Goal: Transaction & Acquisition: Purchase product/service

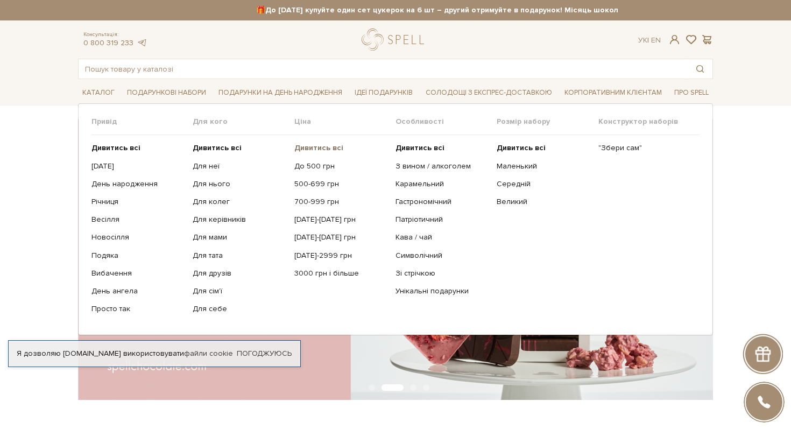
click at [305, 146] on b "Дивитись всі" at bounding box center [318, 147] width 49 height 9
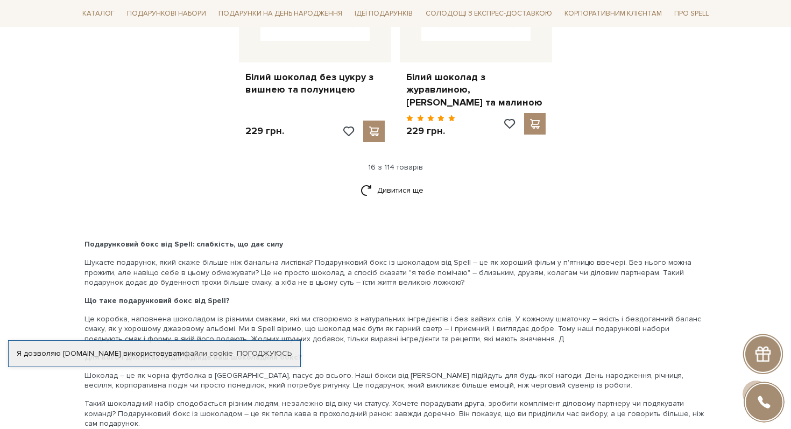
scroll to position [1465, 0]
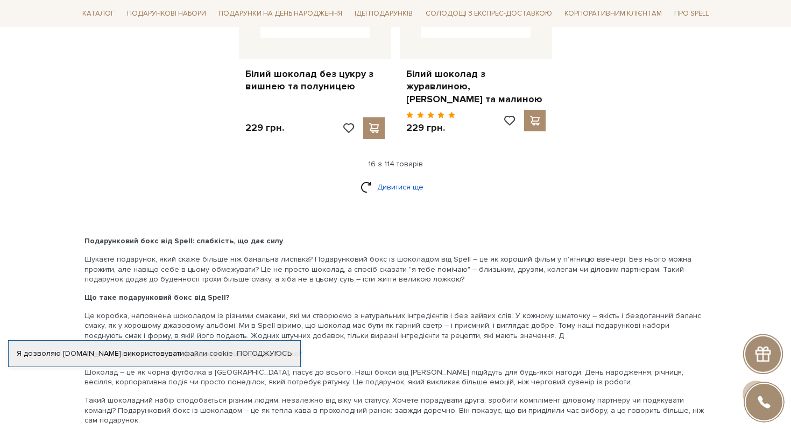
click at [403, 189] on link "Дивитися ще" at bounding box center [395, 186] width 70 height 19
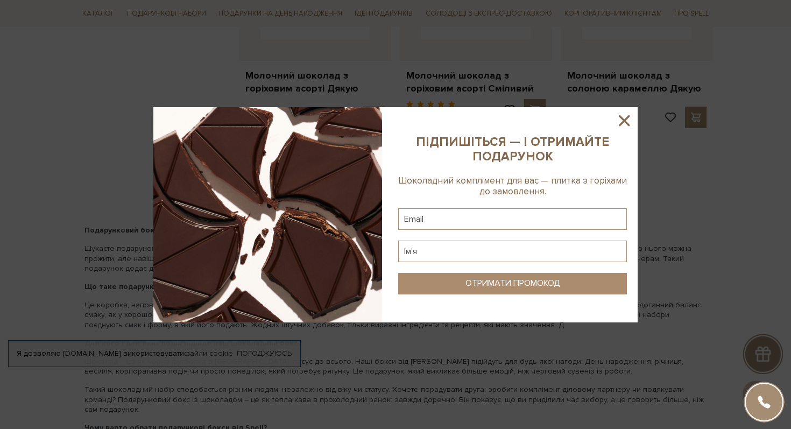
scroll to position [2513, 0]
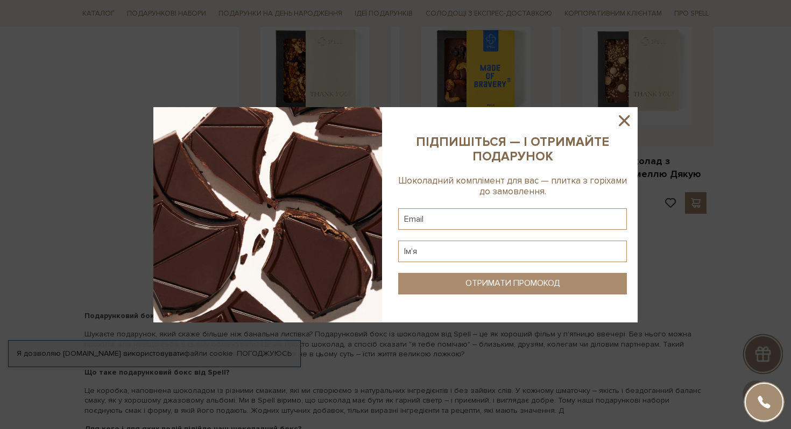
click at [627, 124] on icon at bounding box center [623, 120] width 11 height 11
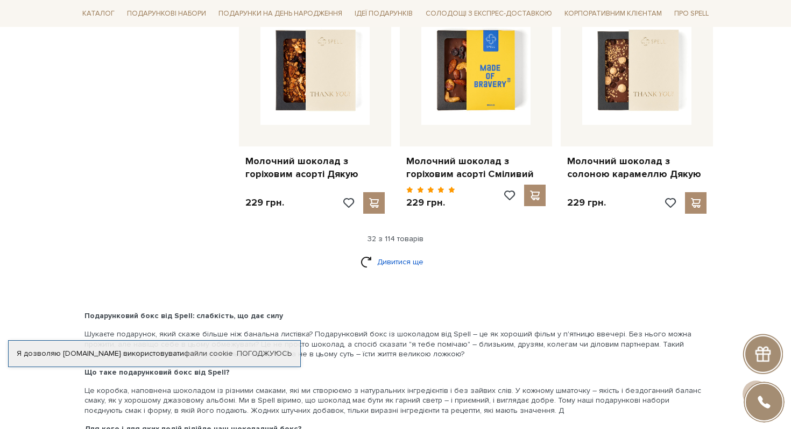
click at [398, 252] on link "Дивитися ще" at bounding box center [395, 261] width 70 height 19
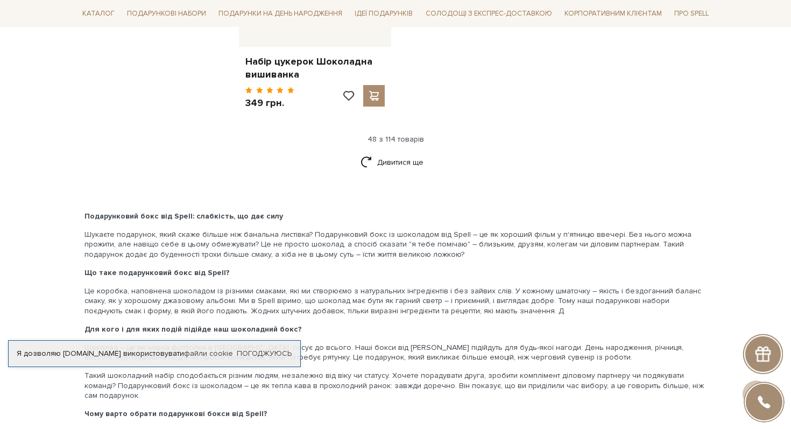
scroll to position [4047, 0]
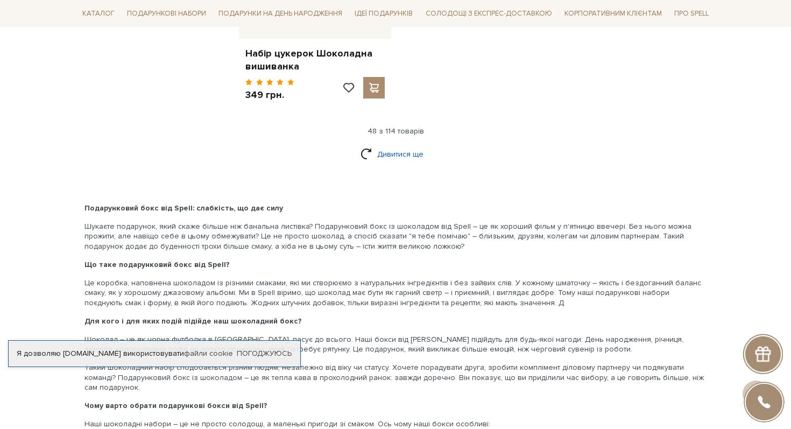
click at [415, 145] on link "Дивитися ще" at bounding box center [395, 154] width 70 height 19
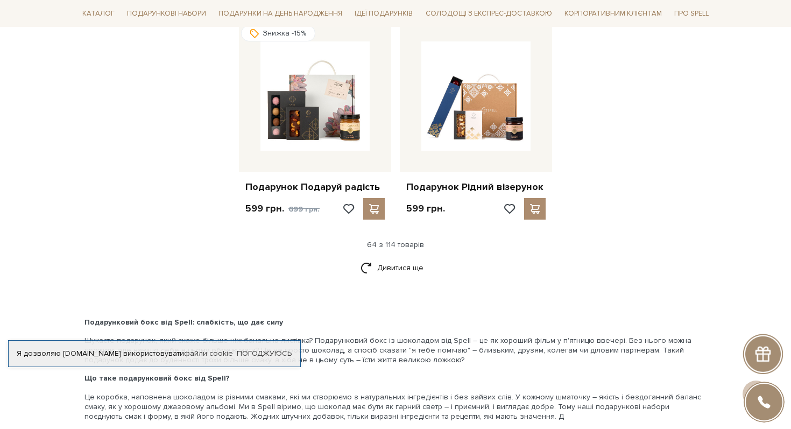
scroll to position [4963, 0]
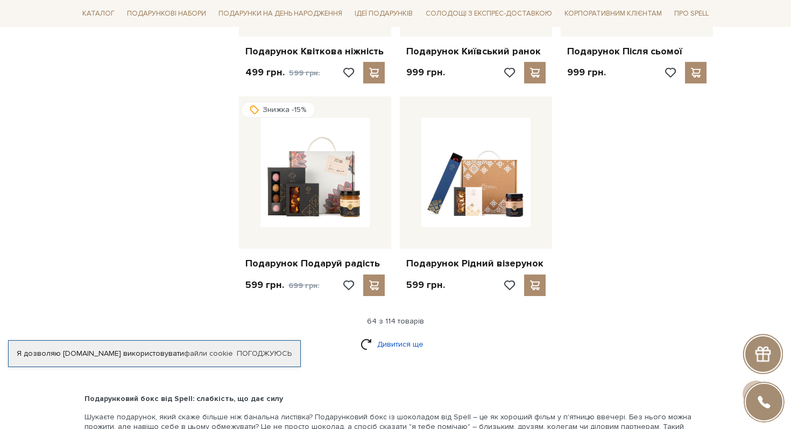
click at [371, 334] on link "Дивитися ще" at bounding box center [395, 343] width 70 height 19
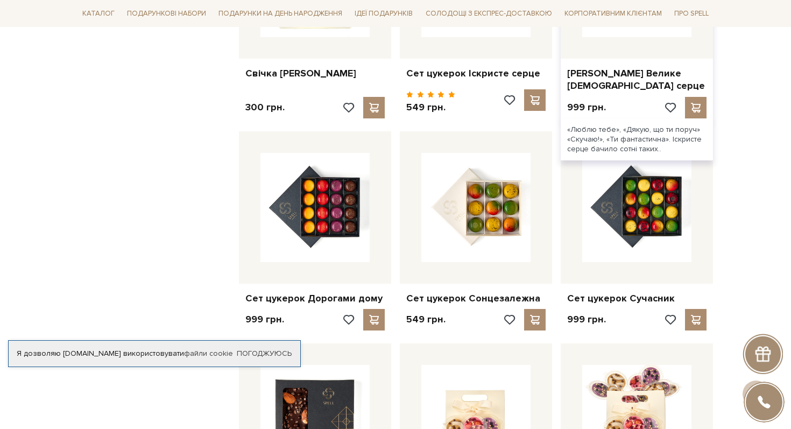
scroll to position [5835, 0]
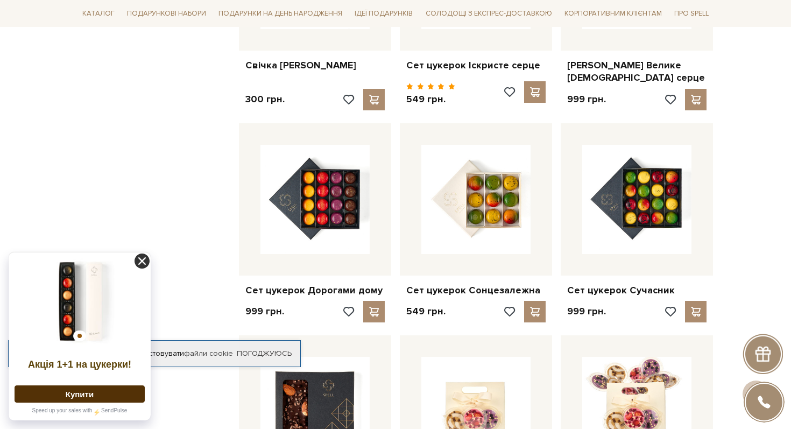
click at [141, 263] on icon at bounding box center [141, 260] width 15 height 15
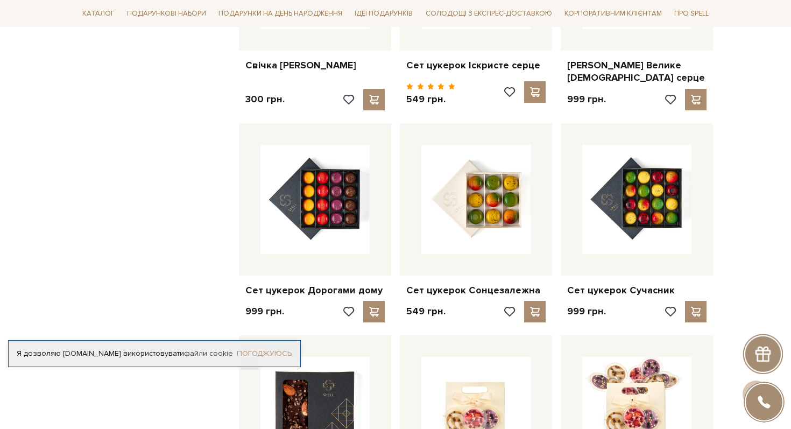
click at [252, 348] on link "Погоджуюсь" at bounding box center [264, 353] width 55 height 10
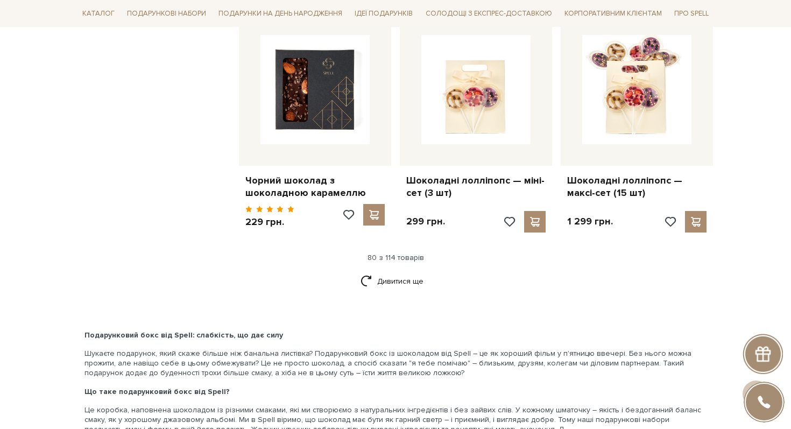
scroll to position [6176, 0]
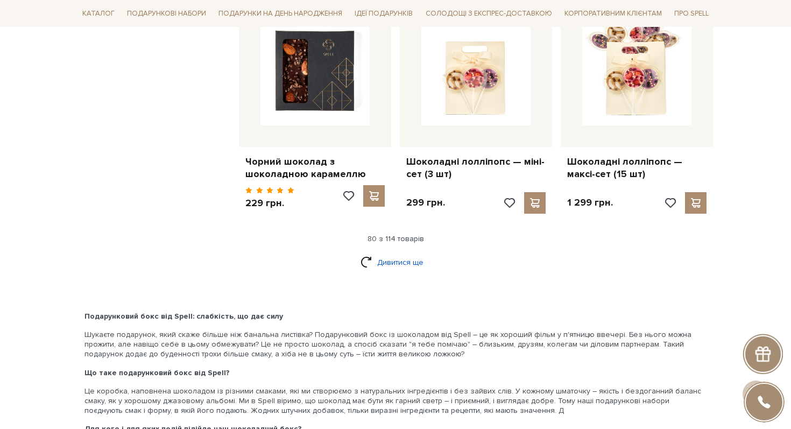
click at [389, 253] on link "Дивитися ще" at bounding box center [395, 262] width 70 height 19
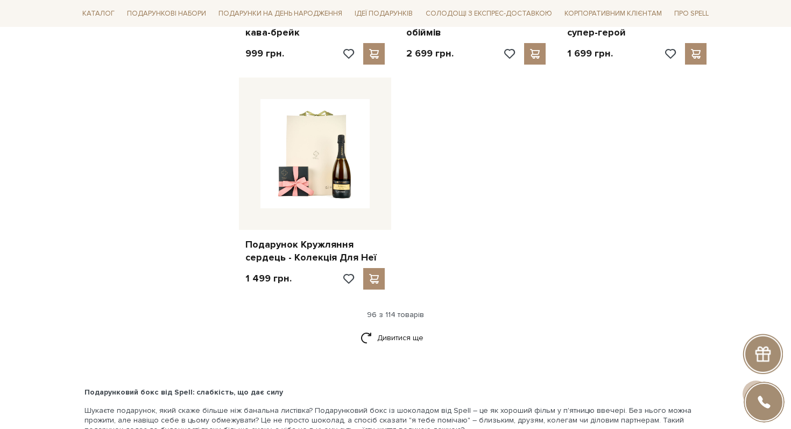
scroll to position [7450, 0]
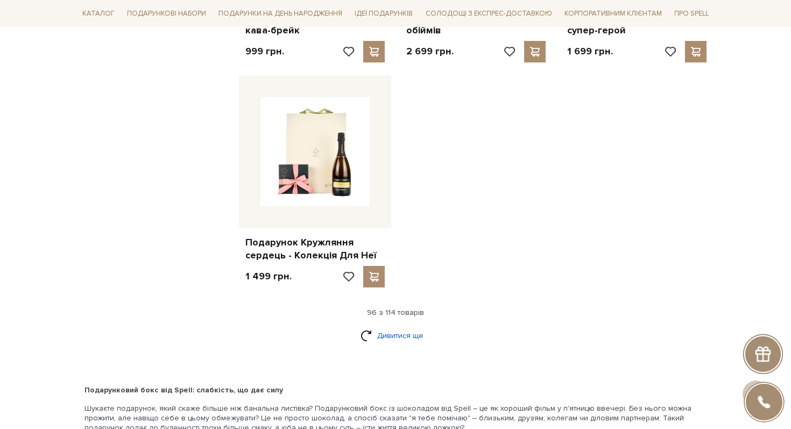
click at [407, 326] on link "Дивитися ще" at bounding box center [395, 335] width 70 height 19
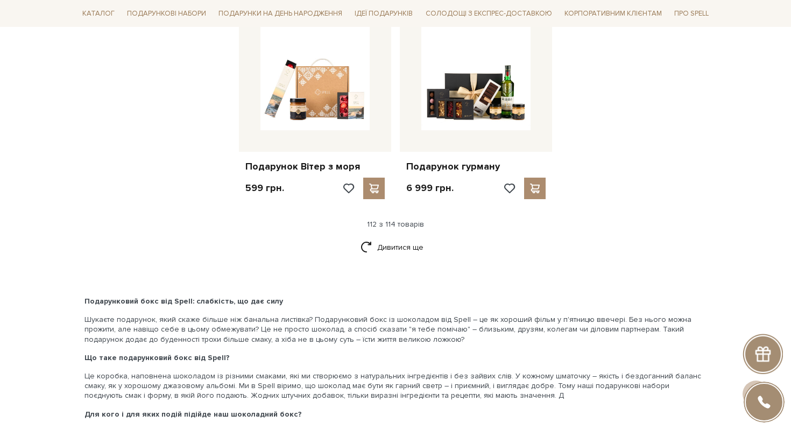
scroll to position [8655, 0]
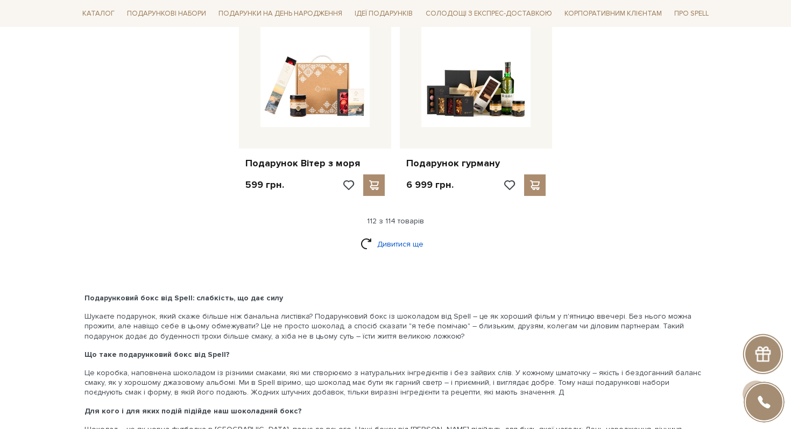
click at [414, 234] on link "Дивитися ще" at bounding box center [395, 243] width 70 height 19
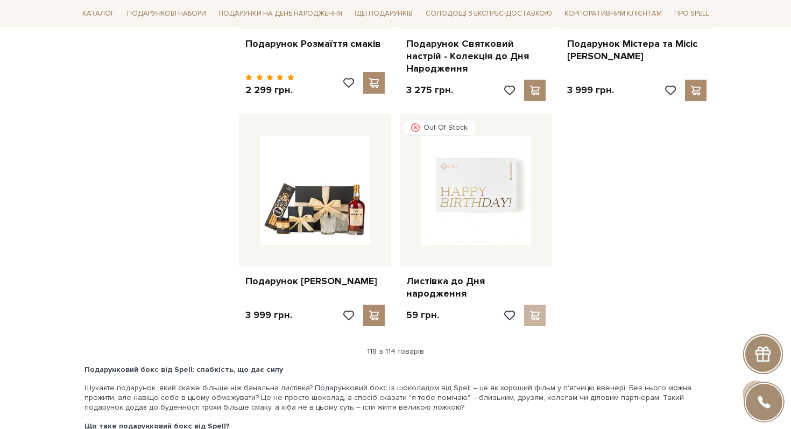
scroll to position [9008, 0]
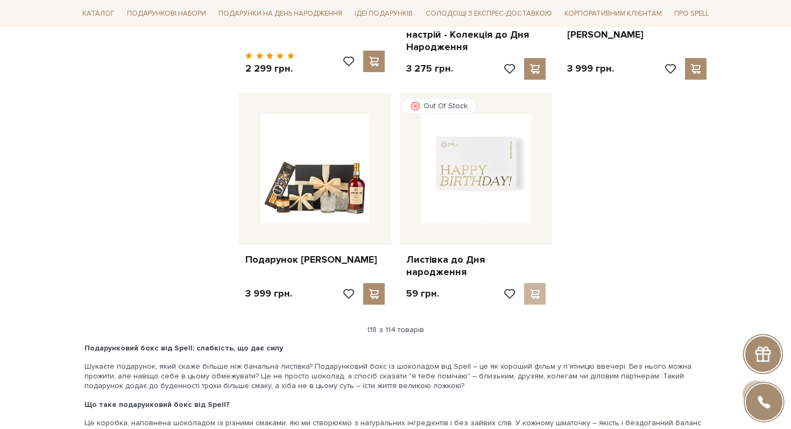
click at [410, 325] on div "118 з 114 товарів" at bounding box center [395, 330] width 643 height 10
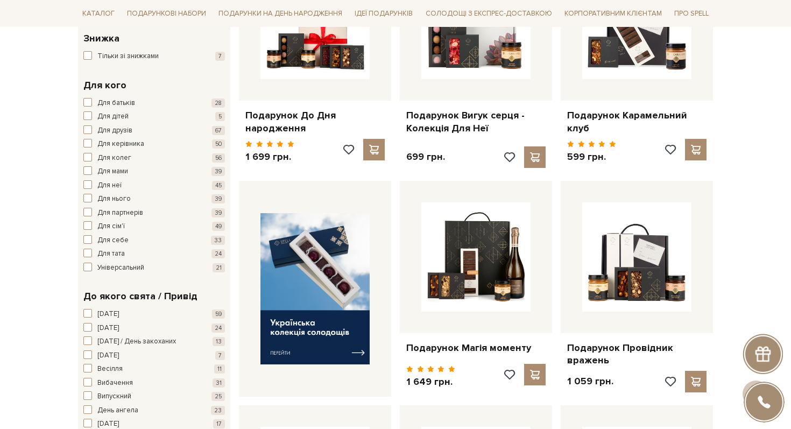
scroll to position [0, 0]
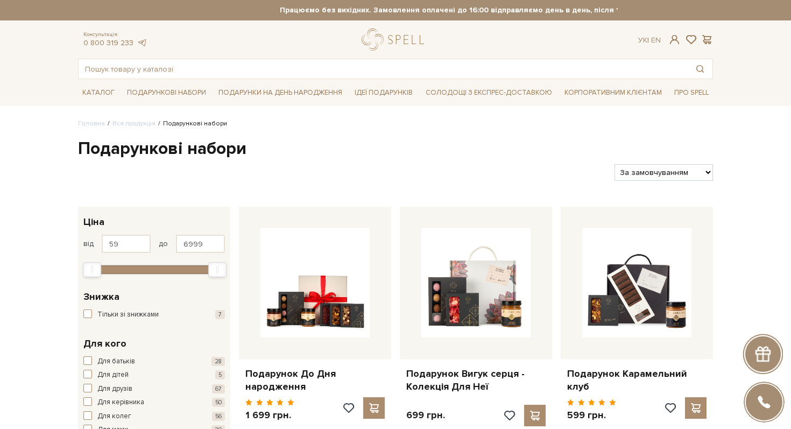
click at [208, 148] on h1 "Подарункові набори" at bounding box center [395, 149] width 635 height 23
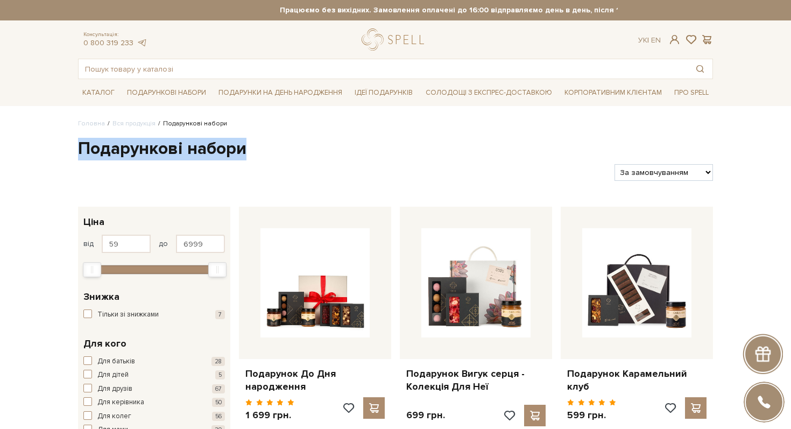
click at [208, 148] on h1 "Подарункові набори" at bounding box center [395, 149] width 635 height 23
click at [184, 149] on h1 "Подарункові набори" at bounding box center [395, 149] width 635 height 23
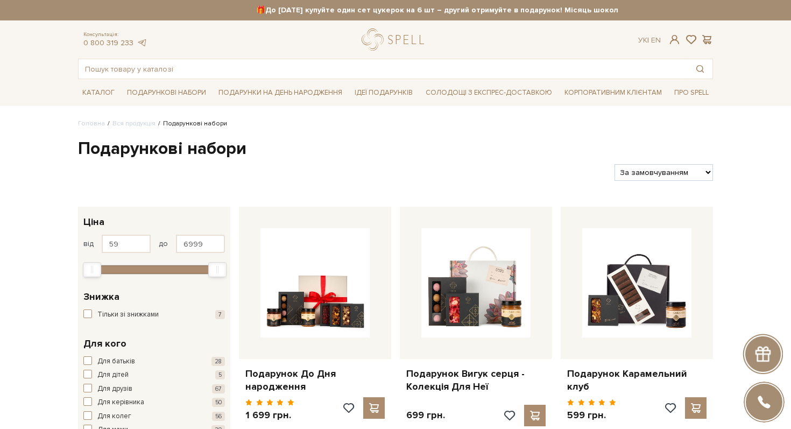
click at [183, 150] on h1 "Подарункові набори" at bounding box center [395, 149] width 635 height 23
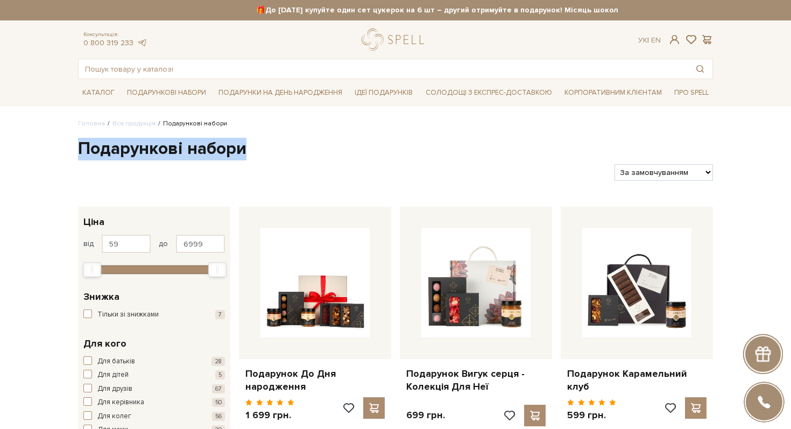
click at [183, 150] on h1 "Подарункові набори" at bounding box center [395, 149] width 635 height 23
click at [185, 149] on h1 "Подарункові набори" at bounding box center [395, 149] width 635 height 23
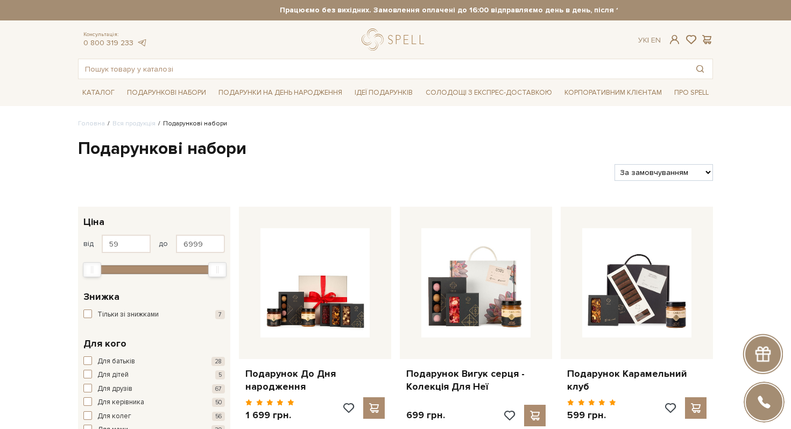
click at [184, 148] on h1 "Подарункові набори" at bounding box center [395, 149] width 635 height 23
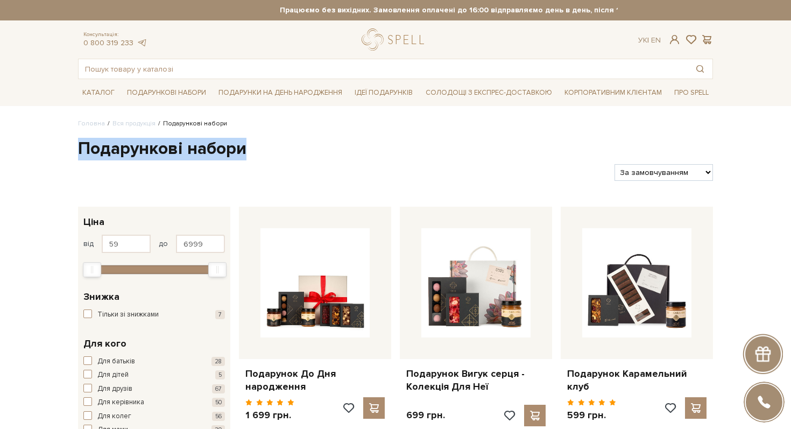
click at [184, 148] on h1 "Подарункові набори" at bounding box center [395, 149] width 635 height 23
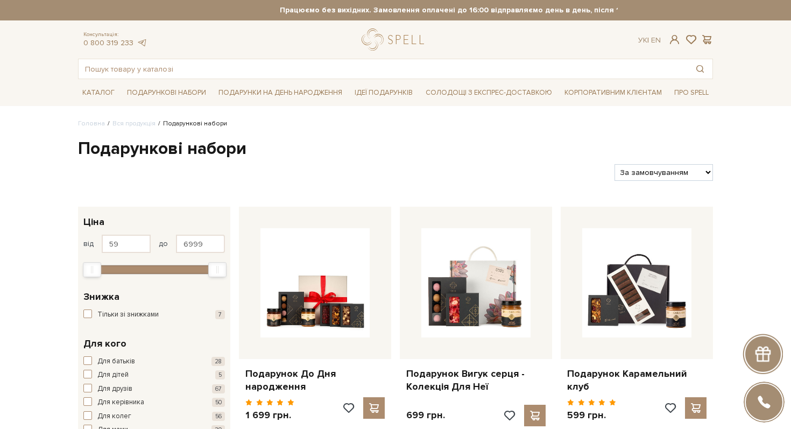
click at [185, 149] on h1 "Подарункові набори" at bounding box center [395, 149] width 635 height 23
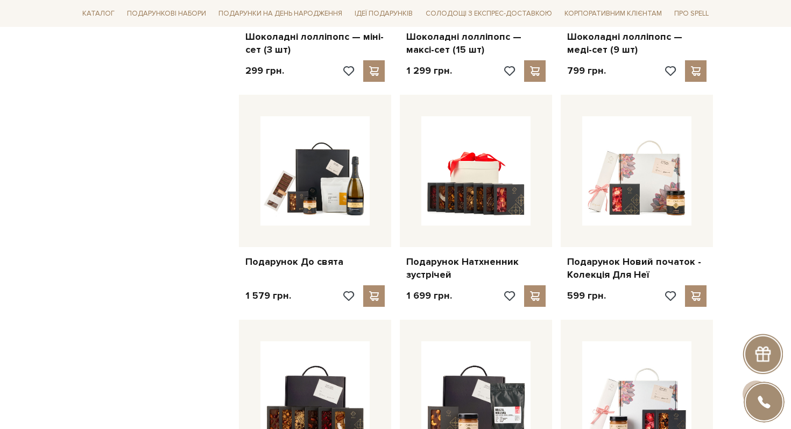
scroll to position [6537, 0]
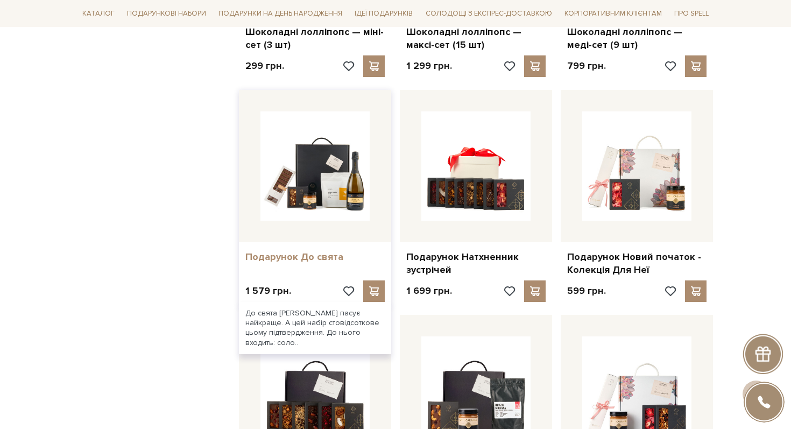
click at [270, 251] on link "Подарунок До свята" at bounding box center [314, 257] width 139 height 12
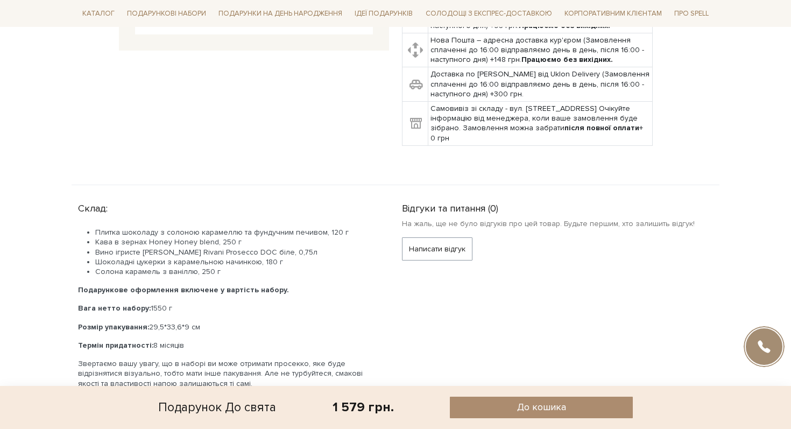
scroll to position [365, 0]
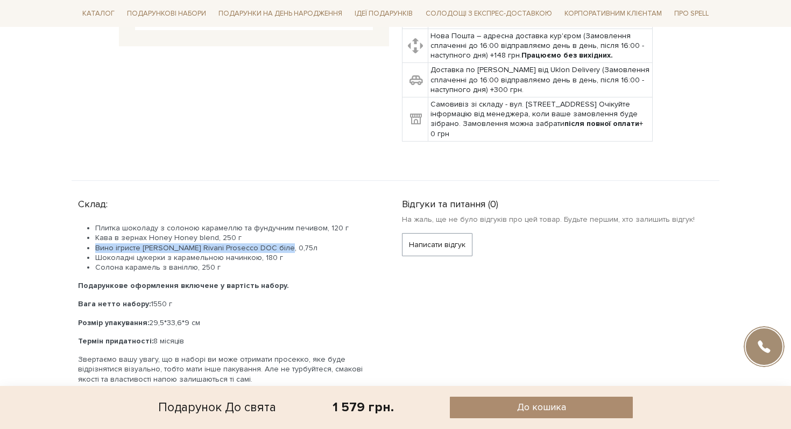
drag, startPoint x: 96, startPoint y: 247, endPoint x: 288, endPoint y: 250, distance: 192.5
click at [288, 250] on li "Вино ігристе Schenk Rivani Prosecco DOC біле, 0,75л" at bounding box center [235, 248] width 281 height 10
copy li "Вино ігристе Schenk Rivani Prosecco DOC біле, 0,75л"
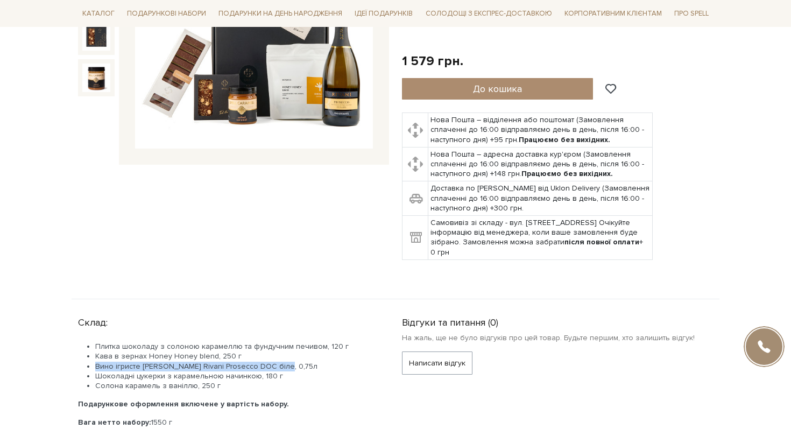
scroll to position [0, 0]
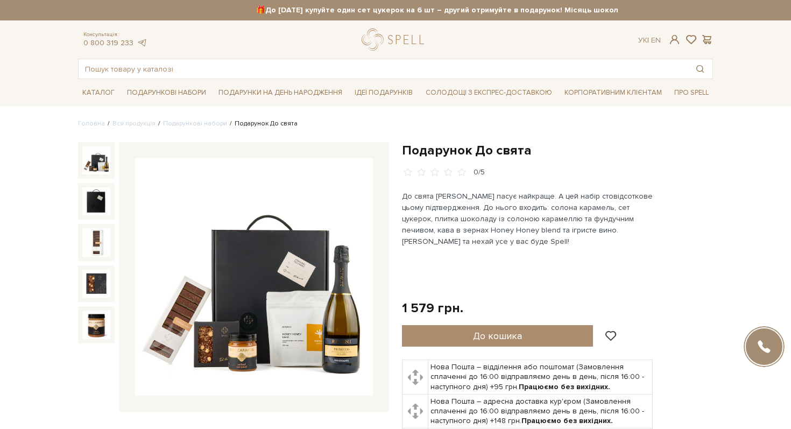
click at [473, 237] on p "До свята Spell пасує найкраще. А цей набір стовідсоткове цьому підтвердження. Д…" at bounding box center [528, 218] width 252 height 56
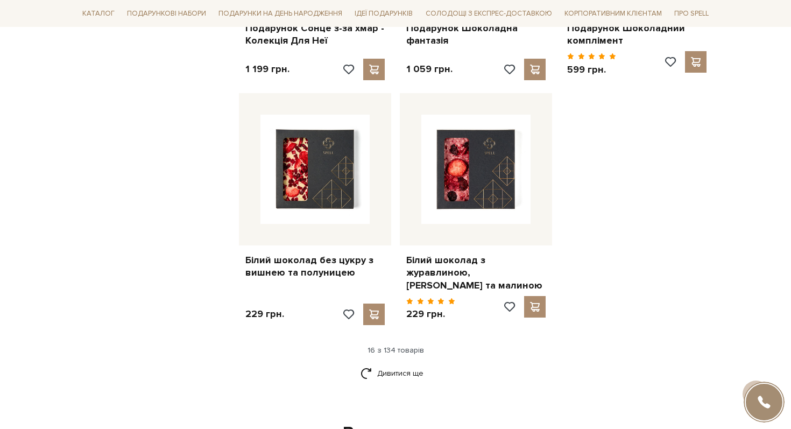
scroll to position [1285, 0]
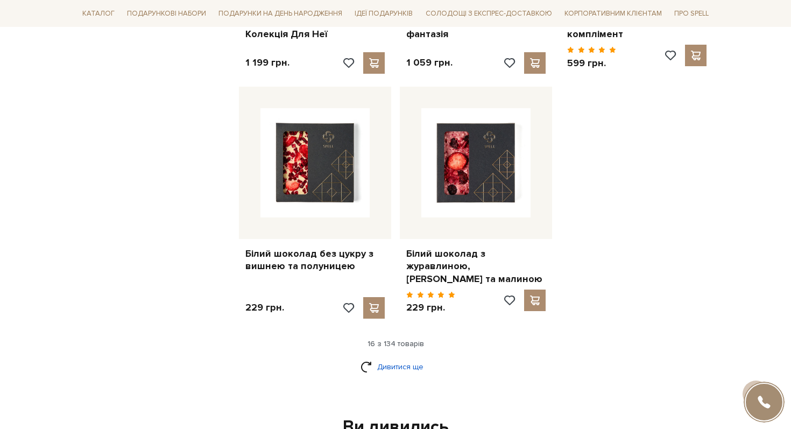
click at [402, 363] on link "Дивитися ще" at bounding box center [395, 366] width 70 height 19
